Goal: Transaction & Acquisition: Book appointment/travel/reservation

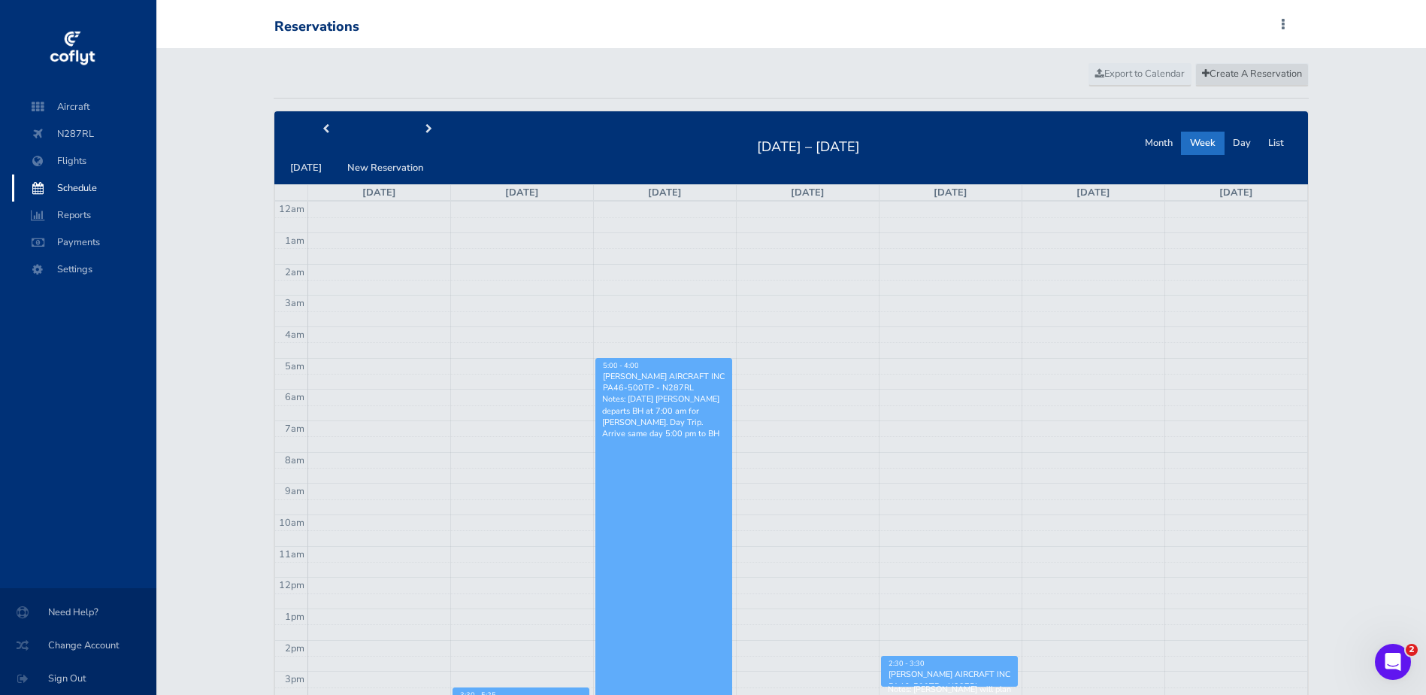
click at [1272, 73] on span "Create A Reservation" at bounding box center [1252, 74] width 100 height 14
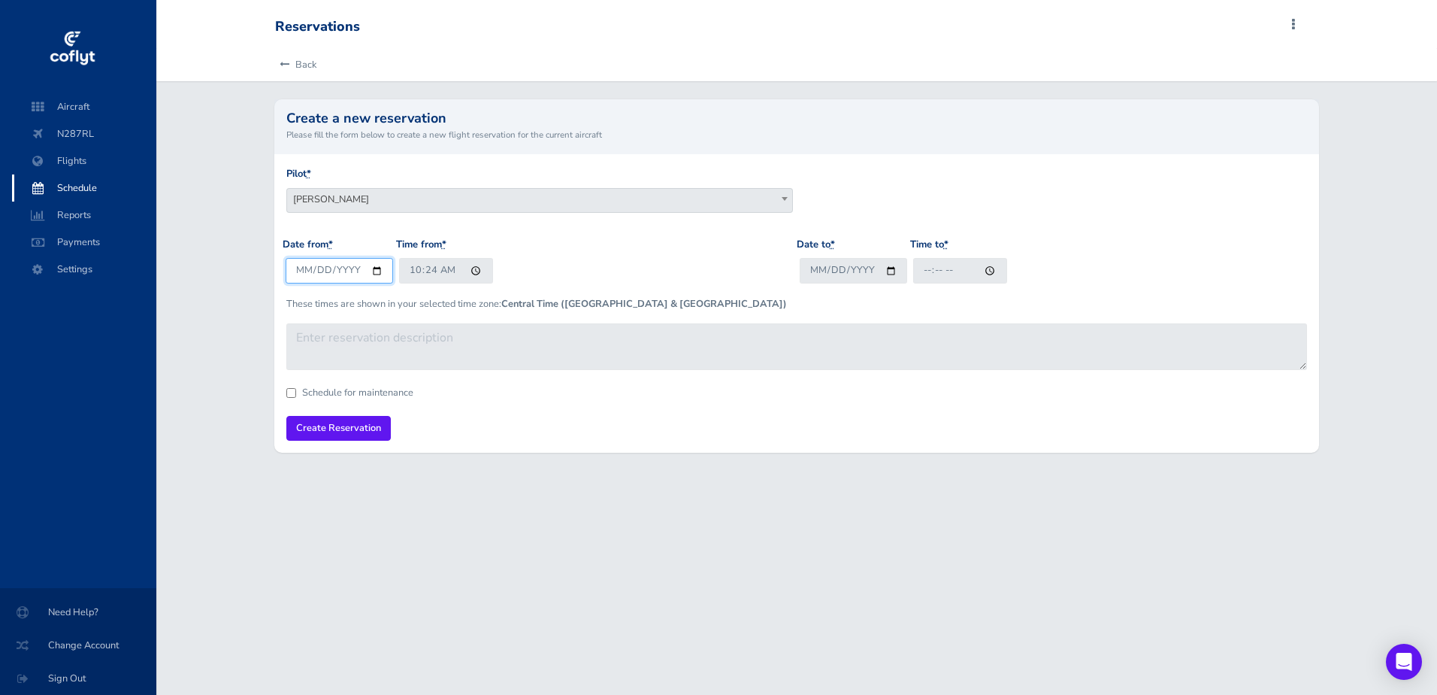
click at [378, 272] on input "[DATE]" at bounding box center [339, 270] width 107 height 25
type input "[DATE]"
click at [474, 274] on input "10:24" at bounding box center [446, 270] width 94 height 25
type input "08:00"
click at [887, 273] on input "Date to *" at bounding box center [853, 270] width 107 height 25
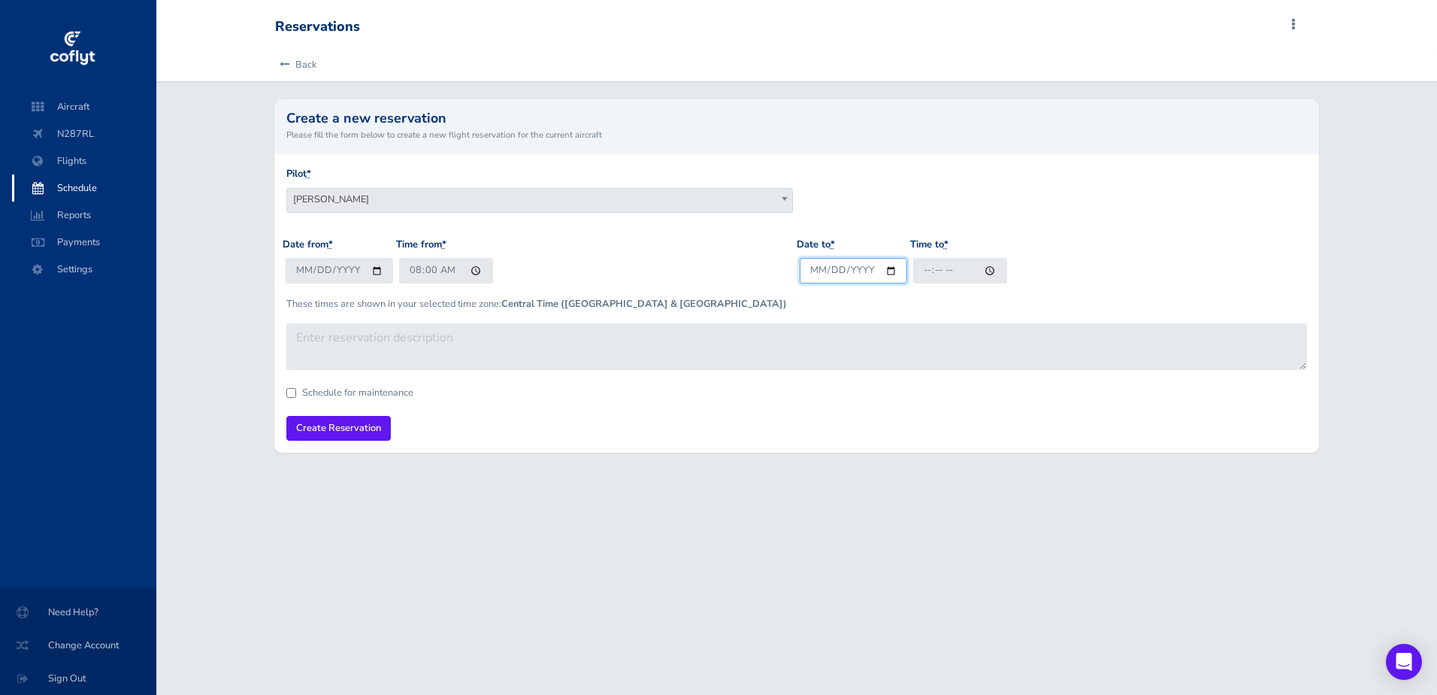
type input "[DATE]"
click at [988, 275] on input "Time to *" at bounding box center [960, 270] width 94 height 25
type input "05:00"
click at [447, 207] on span "[PERSON_NAME]" at bounding box center [539, 199] width 505 height 21
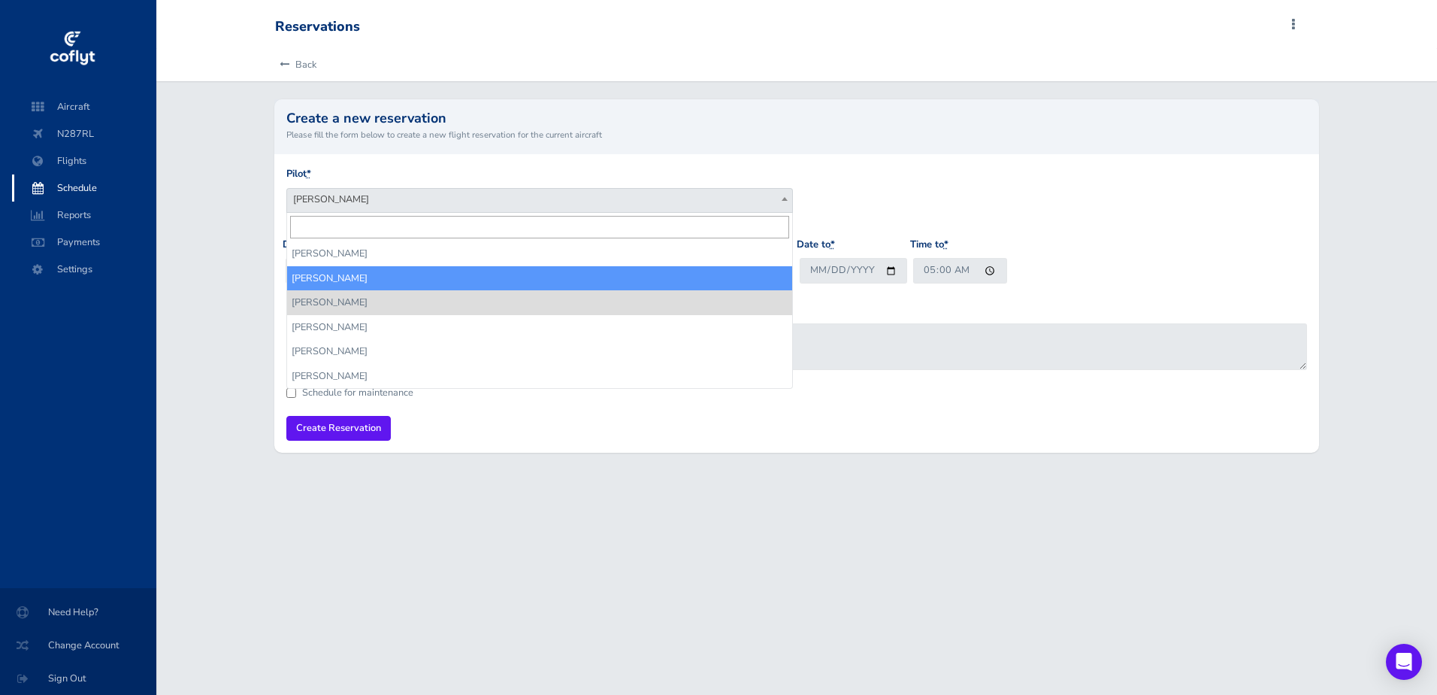
select select "14336"
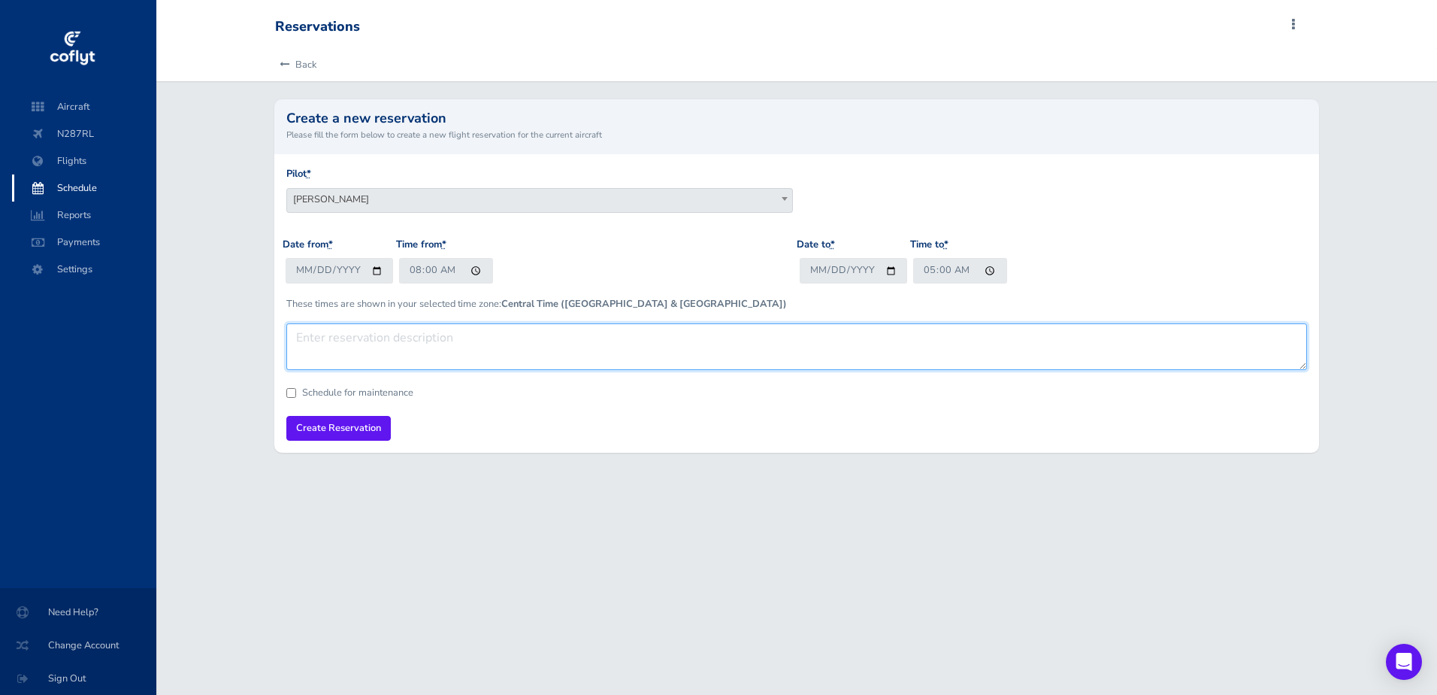
click at [335, 346] on textarea at bounding box center [796, 346] width 1021 height 47
type textarea "[DATE], [PERSON_NAME] & [PERSON_NAME] BH at 8:00 am for [GEOGRAPHIC_DATA]. Day …"
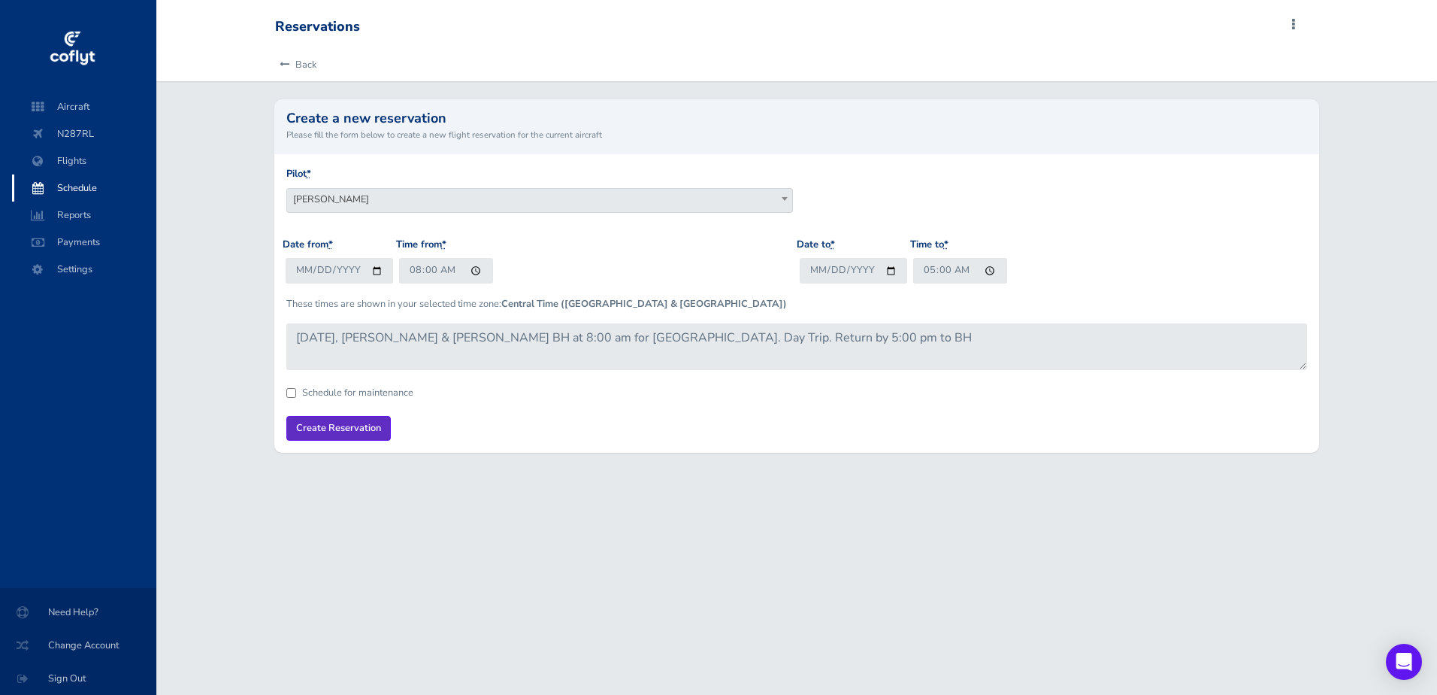
click at [342, 425] on input "Create Reservation" at bounding box center [338, 428] width 104 height 25
